Goal: Information Seeking & Learning: Understand process/instructions

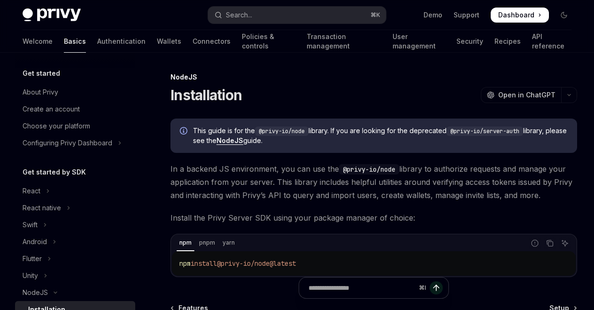
scroll to position [134, 0]
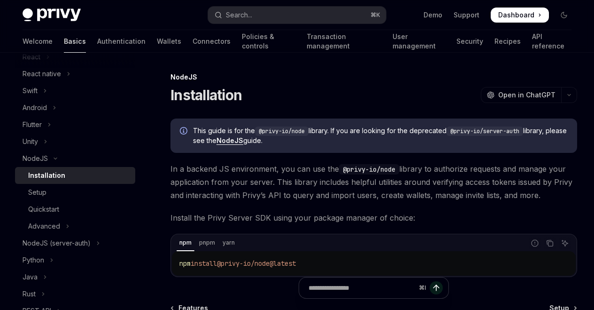
click at [64, 33] on link "Basics" at bounding box center [75, 41] width 22 height 23
click at [64, 36] on link "Basics" at bounding box center [75, 41] width 22 height 23
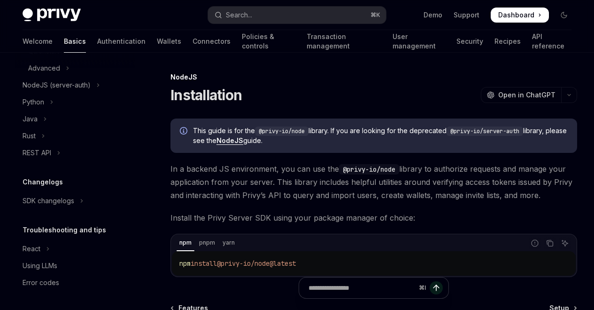
scroll to position [6, 0]
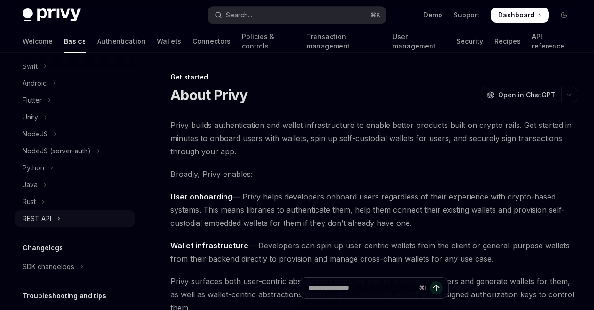
scroll to position [241, 0]
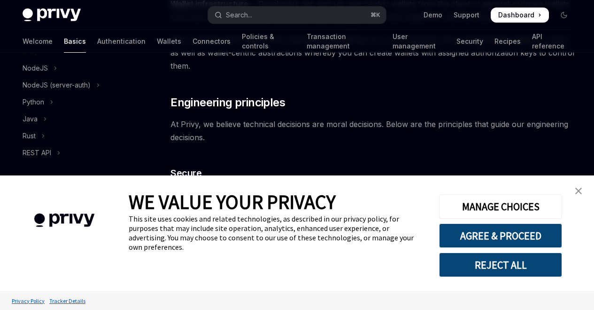
click at [574, 193] on link "close banner" at bounding box center [578, 190] width 19 height 19
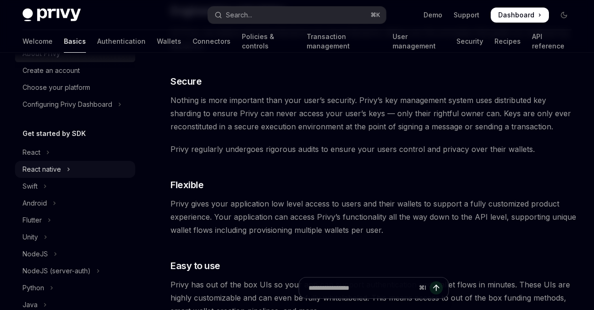
scroll to position [0, 0]
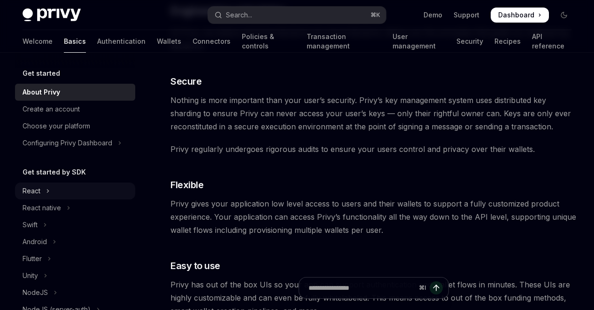
click at [45, 187] on button "React" at bounding box center [75, 190] width 120 height 17
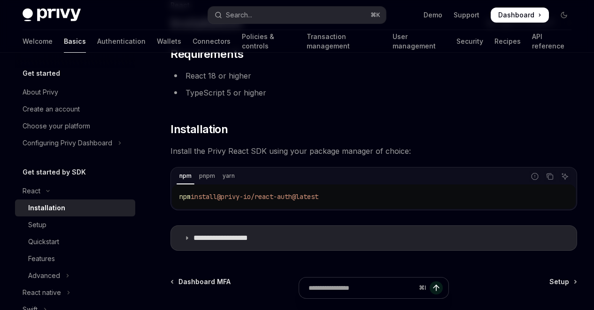
scroll to position [84, 0]
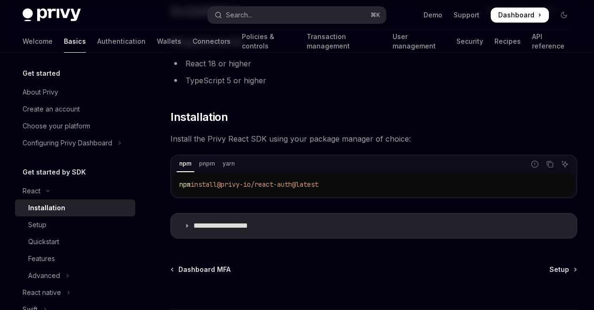
drag, startPoint x: 341, startPoint y: 186, endPoint x: 222, endPoint y: 189, distance: 119.8
click at [222, 189] on code "npm install @privy-io/react-auth@latest" at bounding box center [373, 183] width 389 height 11
click at [223, 189] on code "npm install @privy-io/react-auth@latest" at bounding box center [373, 183] width 389 height 11
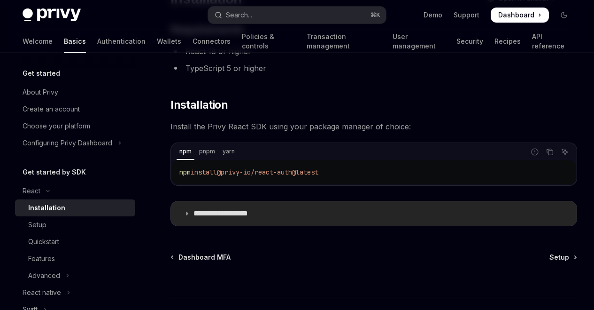
click at [235, 210] on p "**********" at bounding box center [232, 213] width 77 height 9
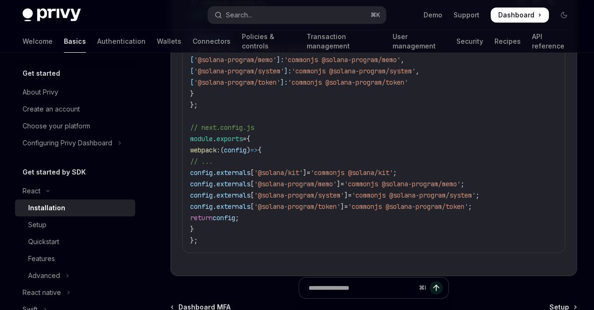
scroll to position [584, 0]
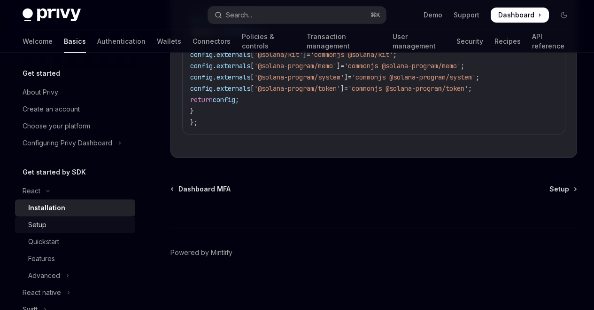
click at [52, 224] on div "Setup" at bounding box center [78, 224] width 101 height 11
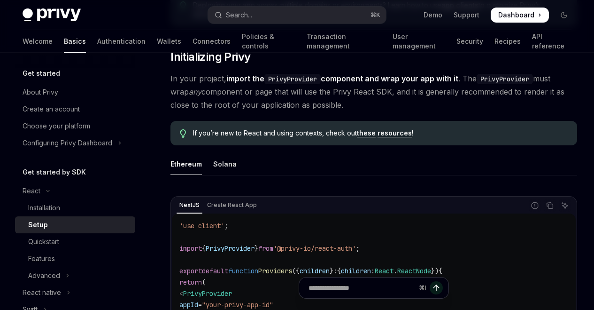
scroll to position [270, 0]
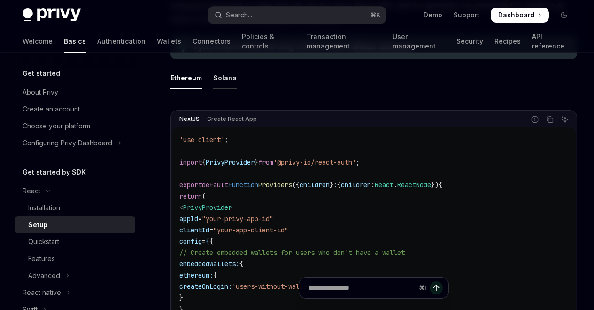
click at [226, 72] on div "Solana" at bounding box center [224, 78] width 23 height 22
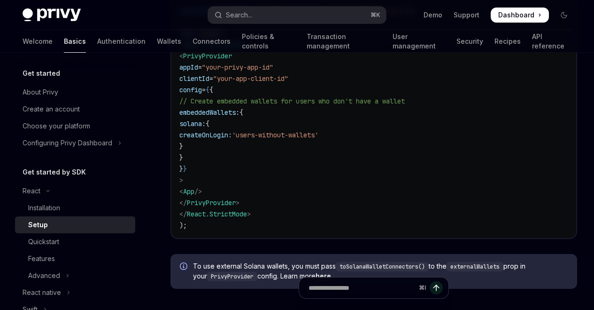
scroll to position [55, 0]
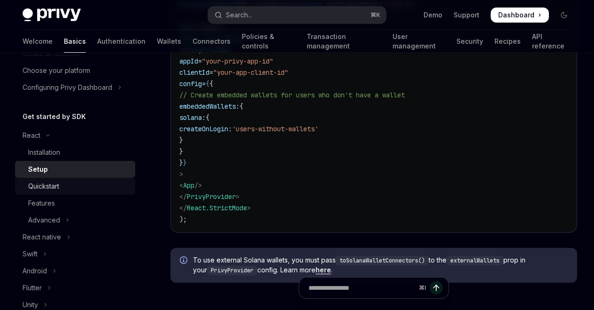
click at [76, 183] on div "Quickstart" at bounding box center [78, 185] width 101 height 11
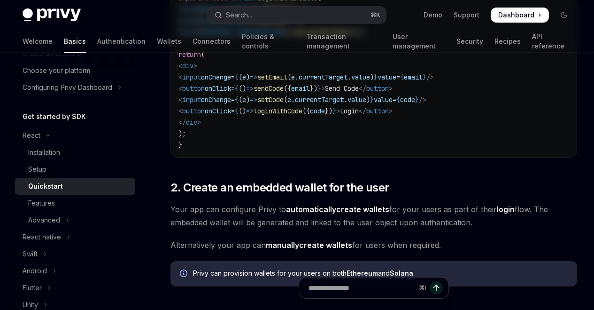
type textarea "*"
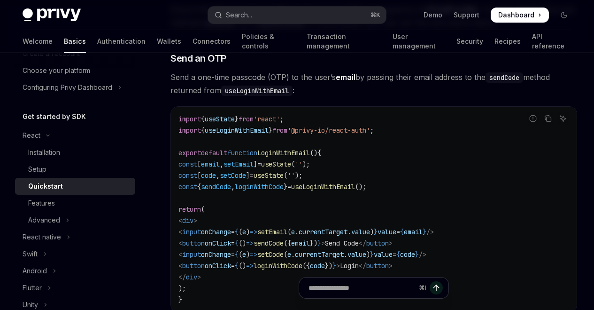
scroll to position [357, 0]
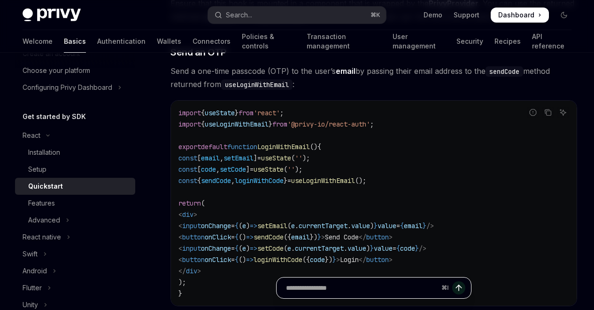
click at [357, 284] on input "Ask a question..." at bounding box center [362, 287] width 152 height 21
type input "*"
type input "**********"
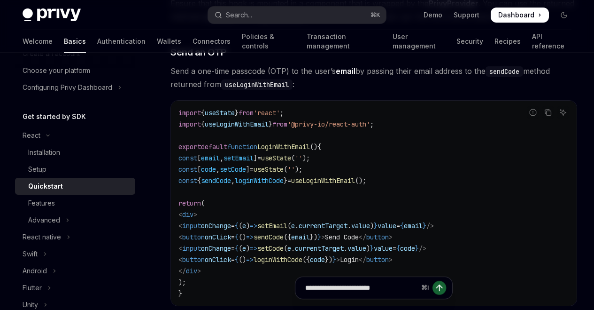
type textarea "*"
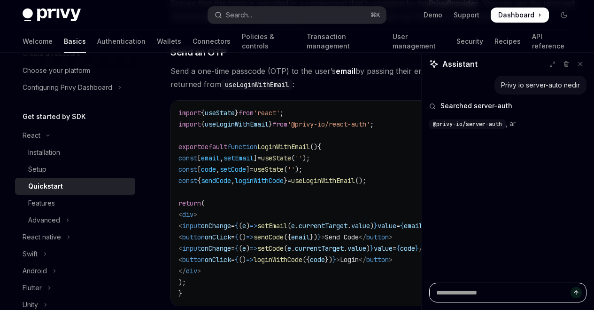
type textarea "*"
